Goal: Find specific page/section: Find specific page/section

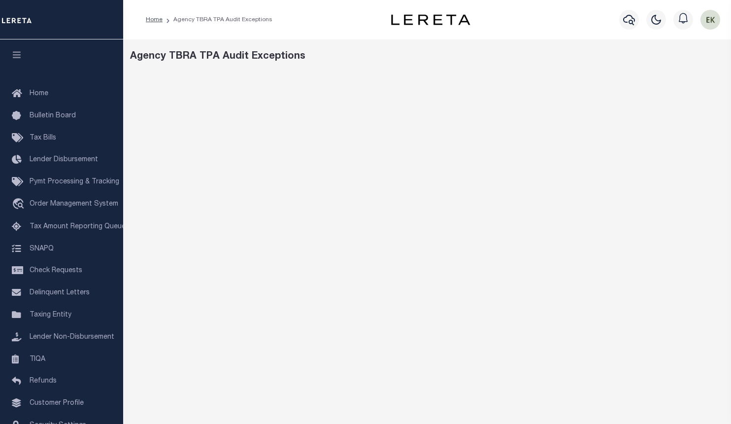
drag, startPoint x: 675, startPoint y: 49, endPoint x: 668, endPoint y: 53, distance: 7.9
click at [675, 49] on div "Agency TBRA TPA Audit Exceptions" at bounding box center [427, 328] width 608 height 579
click at [673, 59] on div "Agency TBRA TPA Audit Exceptions" at bounding box center [427, 56] width 595 height 15
click at [671, 0] on div "Home Agency TBRA TPA Audit Exceptions Profile" at bounding box center [427, 19] width 608 height 39
click at [698, 44] on div "Agency TBRA TPA Audit Exceptions" at bounding box center [427, 328] width 608 height 579
